Goal: Check status: Check status

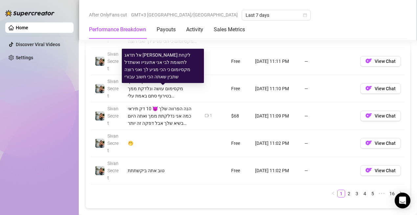
scroll to position [789, 0]
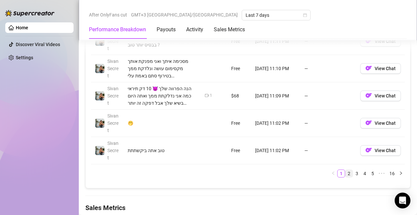
click at [352, 172] on link "2" at bounding box center [349, 173] width 7 height 7
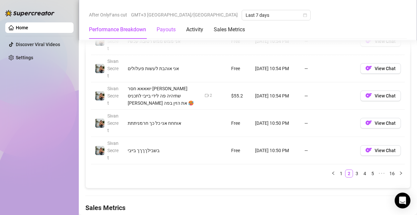
click at [167, 29] on div "Payouts" at bounding box center [166, 30] width 19 height 8
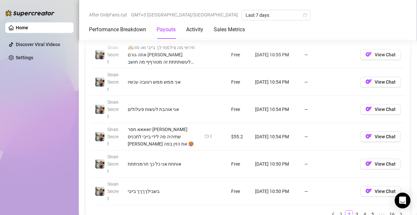
scroll to position [759, 0]
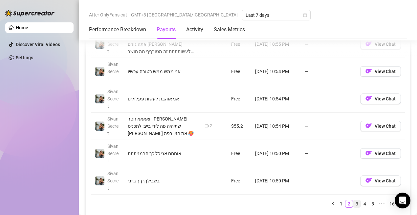
click at [358, 203] on link "3" at bounding box center [357, 203] width 7 height 7
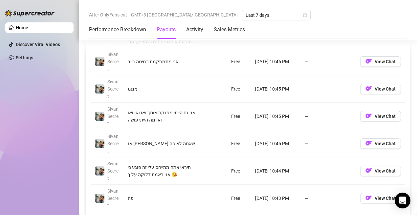
scroll to position [788, 0]
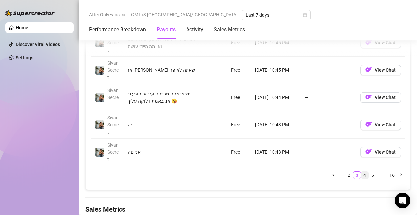
click at [366, 175] on link "4" at bounding box center [364, 174] width 7 height 7
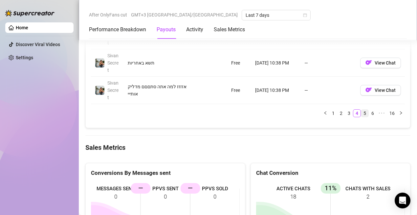
click at [364, 113] on link "5" at bounding box center [364, 112] width 7 height 7
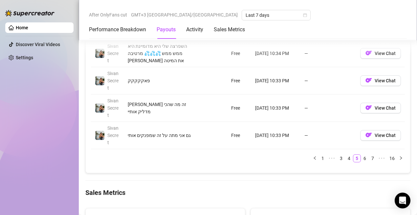
scroll to position [820, 0]
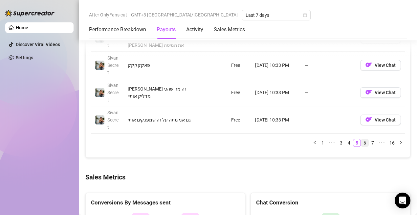
click at [365, 142] on link "6" at bounding box center [364, 142] width 7 height 7
click at [368, 141] on link "7" at bounding box center [364, 142] width 7 height 7
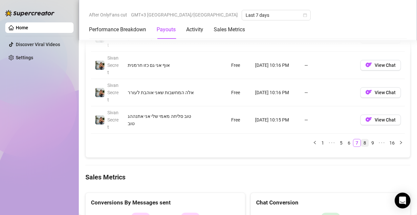
click at [367, 141] on link "8" at bounding box center [364, 142] width 7 height 7
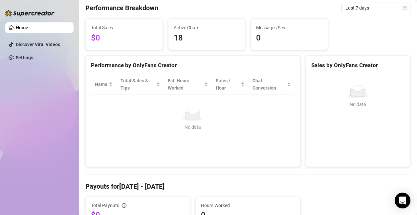
scroll to position [0, 0]
